Goal: Task Accomplishment & Management: Manage account settings

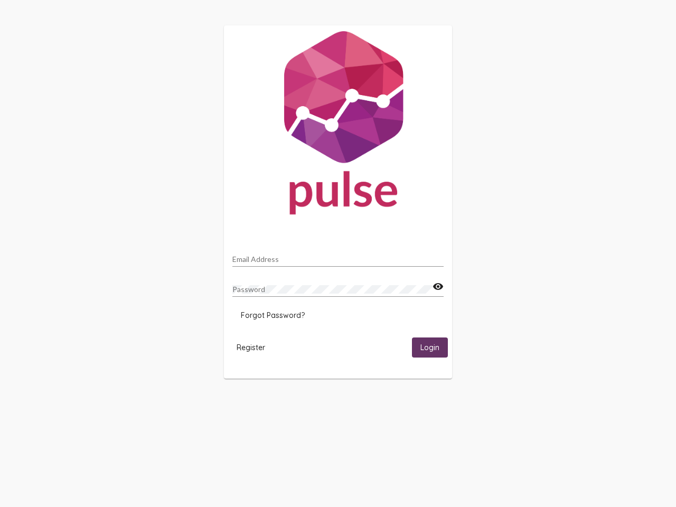
click at [338, 255] on input "Email Address" at bounding box center [337, 259] width 211 height 8
click at [338, 95] on img at bounding box center [338, 125] width 228 height 200
click at [438, 96] on img at bounding box center [338, 125] width 228 height 200
click at [273, 124] on img at bounding box center [338, 125] width 228 height 200
click at [251, 156] on img at bounding box center [338, 125] width 228 height 200
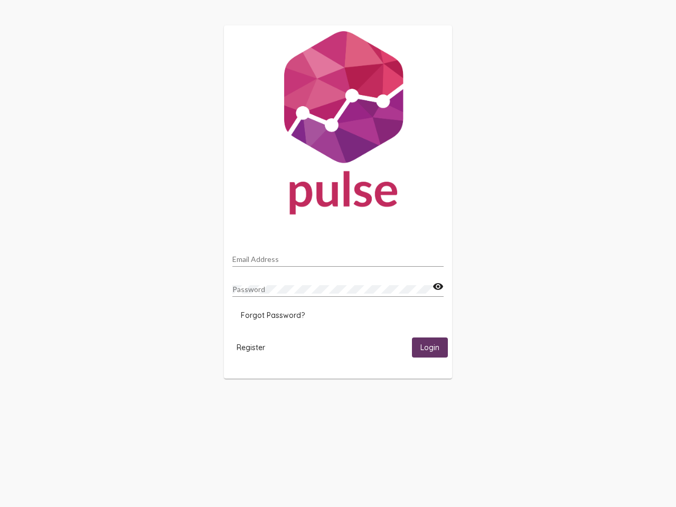
click at [430, 156] on img at bounding box center [338, 125] width 228 height 200
